Goal: Task Accomplishment & Management: Complete application form

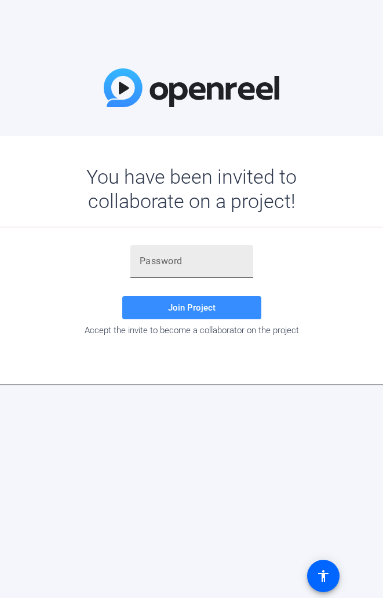
click at [164, 266] on input "text" at bounding box center [192, 262] width 104 height 14
paste input "=1c]yZ"
type input "=1c]yZ"
click at [160, 182] on div "You have been invited to collaborate on a project!" at bounding box center [192, 189] width 278 height 49
click at [161, 263] on input "text" at bounding box center [192, 262] width 104 height 14
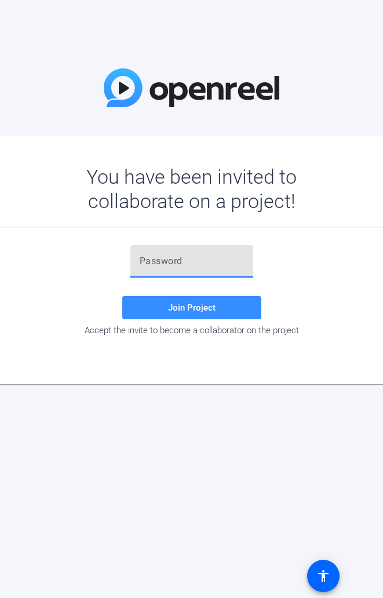
paste input "qQ)CAG"
type input "qQ)CAG"
click at [158, 263] on input "text" at bounding box center [192, 262] width 104 height 14
paste input "Xm0cHc"
type input "Xm0cHc"
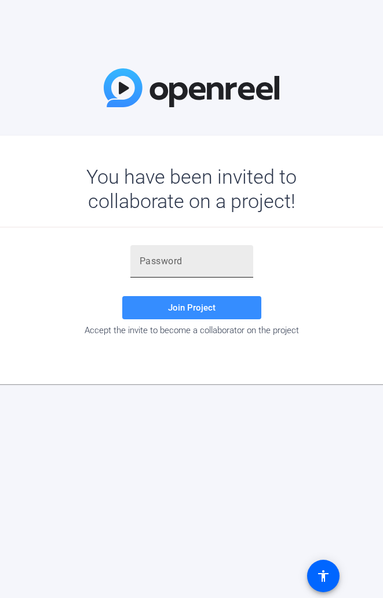
click at [171, 257] on input "text" at bounding box center [192, 262] width 104 height 14
paste input "+sy&'L"
type input "+sy&'L"
click at [184, 266] on input "text" at bounding box center [192, 262] width 104 height 14
paste input "C]DR{y"
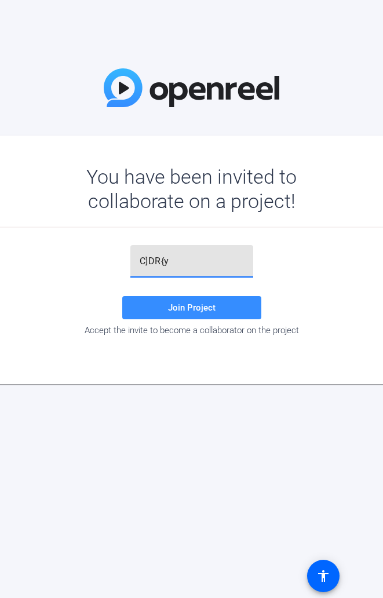
type input "C]DR{y"
